Goal: Task Accomplishment & Management: Use online tool/utility

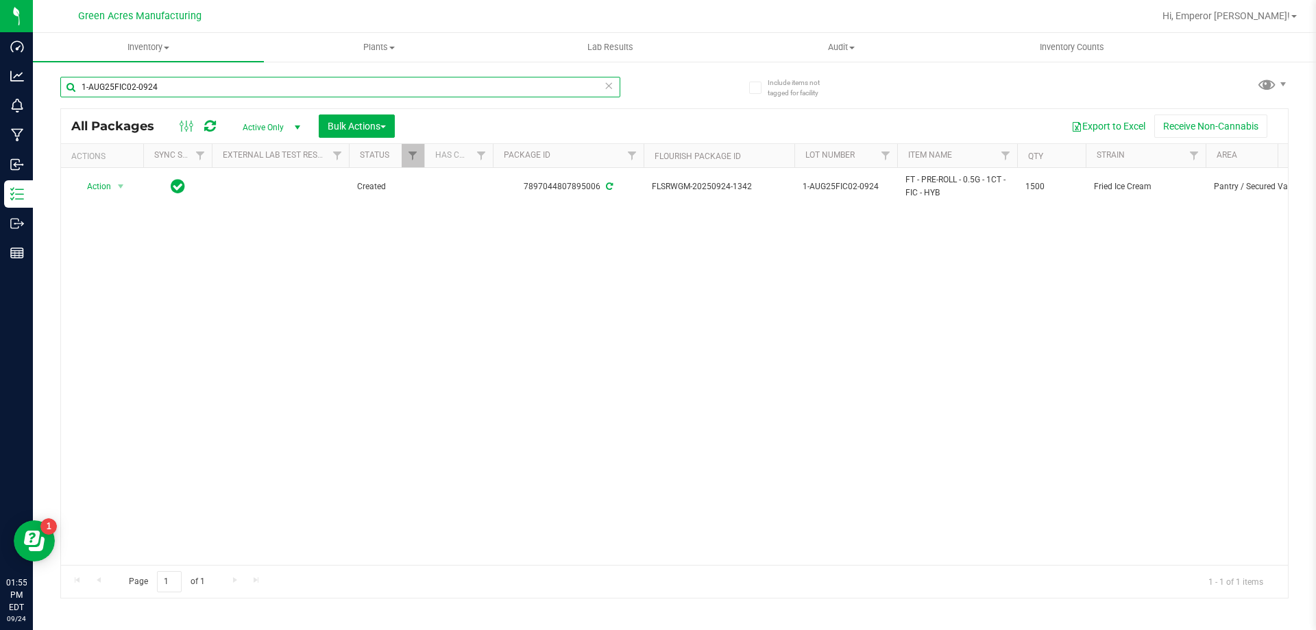
click at [188, 86] on input "1-AUG25FIC02-0924" at bounding box center [340, 87] width 560 height 21
type input "1"
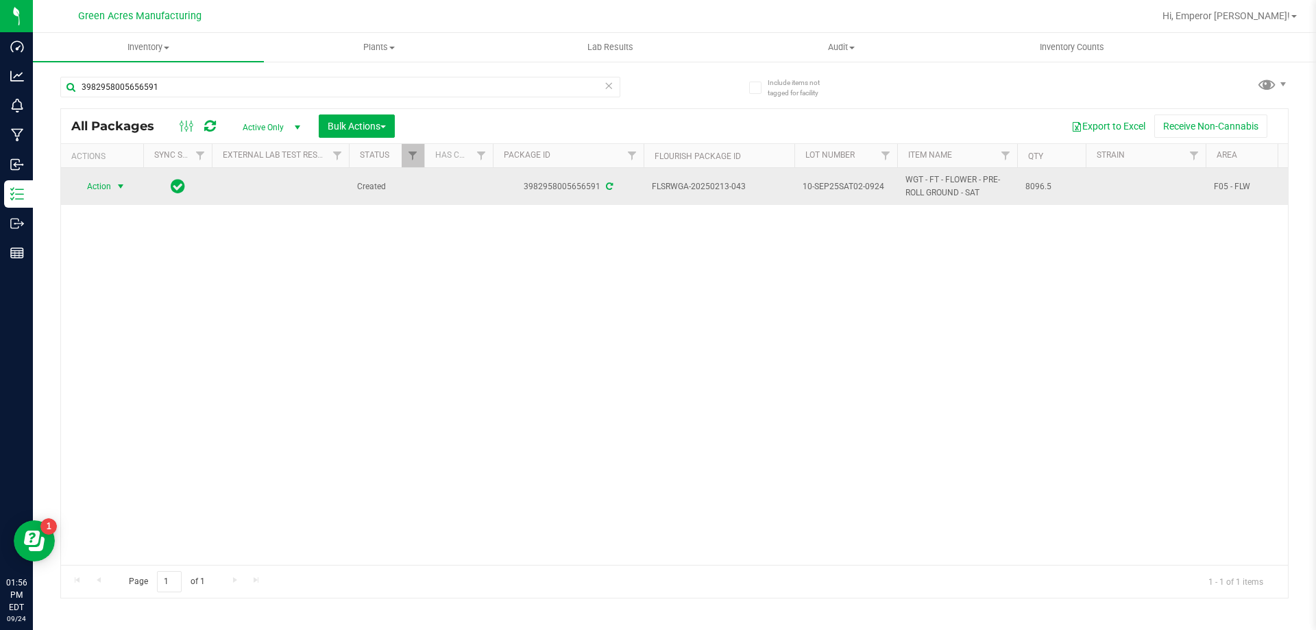
click at [113, 188] on span "select" at bounding box center [120, 186] width 17 height 19
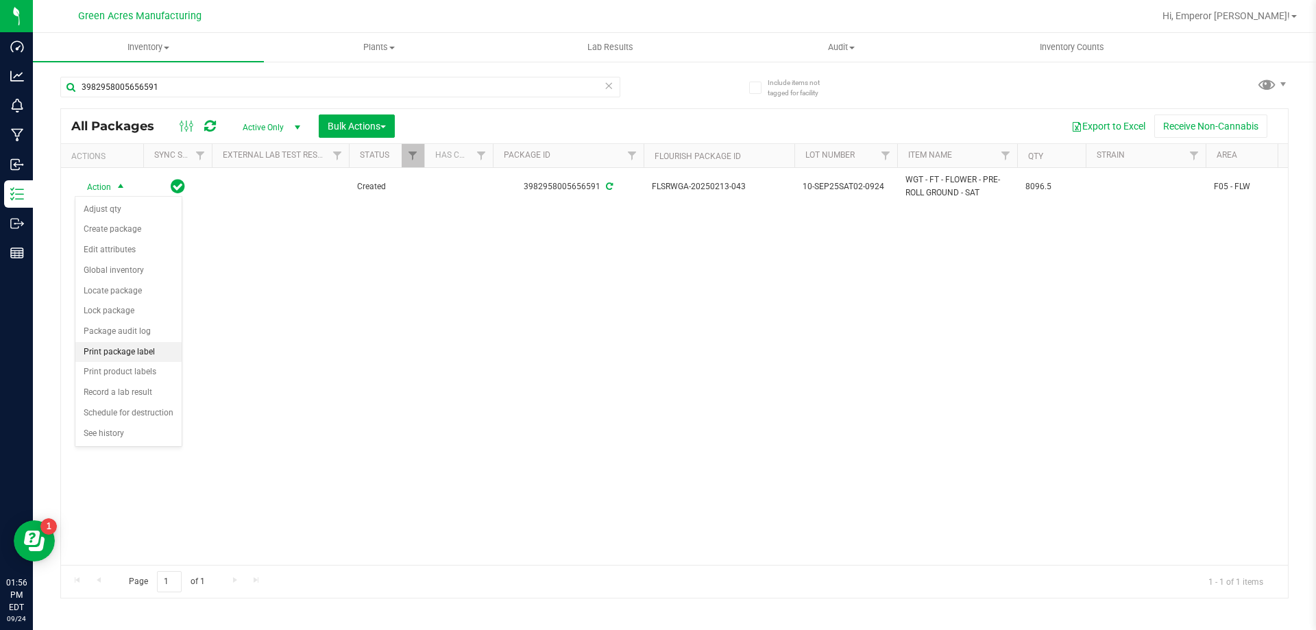
click at [164, 352] on li "Print package label" at bounding box center [128, 352] width 106 height 21
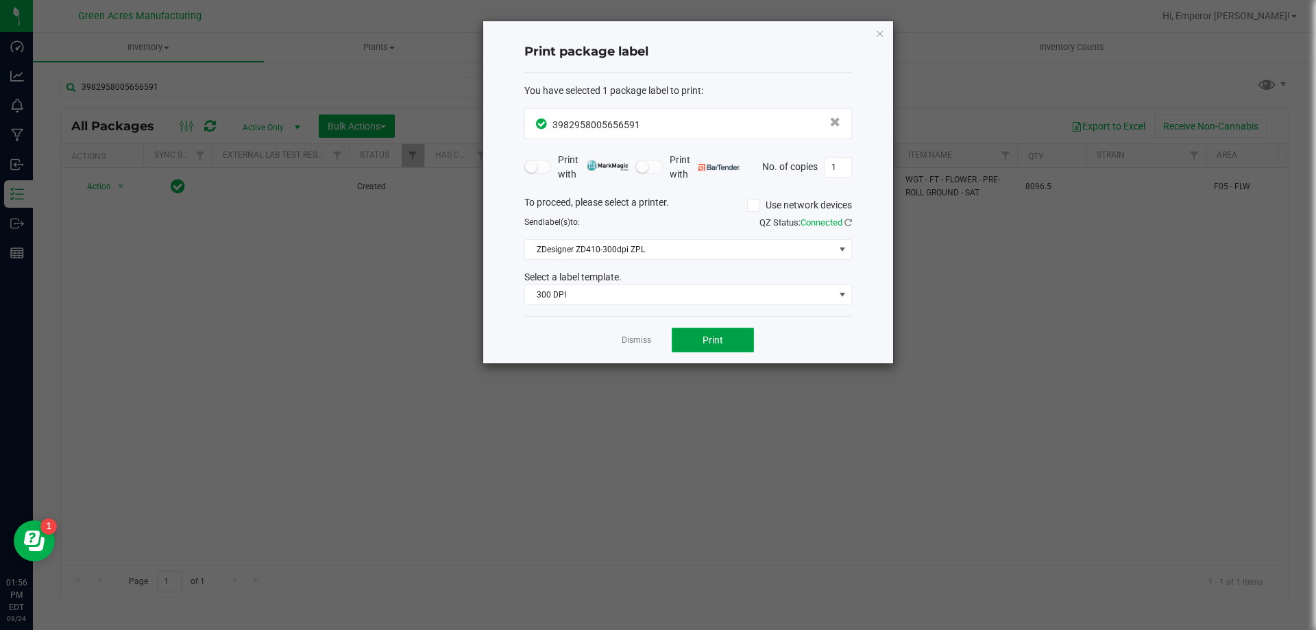
click at [737, 347] on button "Print" at bounding box center [713, 340] width 82 height 25
click at [880, 34] on icon "button" at bounding box center [880, 33] width 10 height 16
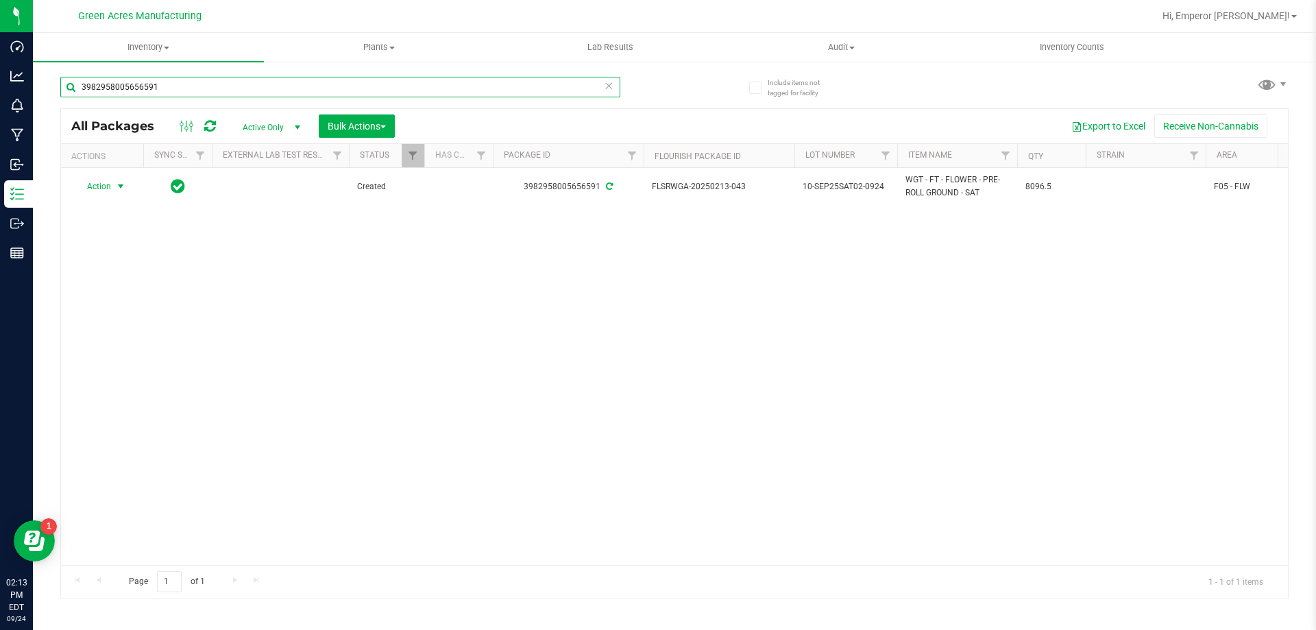
click at [173, 90] on input "3982958005656591" at bounding box center [340, 87] width 560 height 21
type input "3"
